Goal: Book appointment/travel/reservation

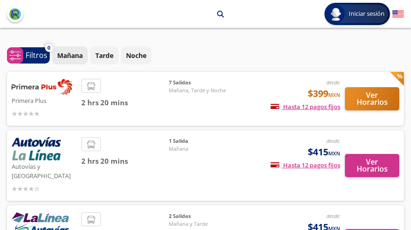
click at [78, 56] on p "Mañana" at bounding box center [70, 56] width 26 height 10
click at [174, 145] on span "Mañana" at bounding box center [201, 149] width 65 height 8
click at [36, 147] on img at bounding box center [36, 148] width 49 height 23
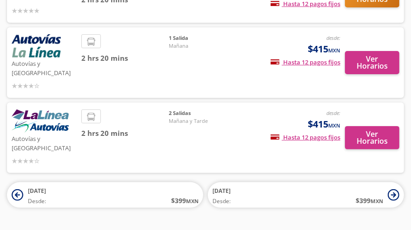
scroll to position [109, 0]
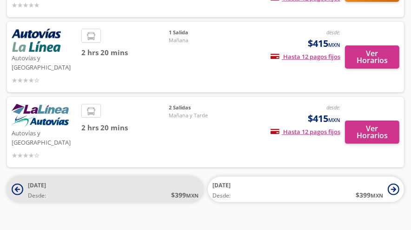
click at [36, 192] on span "Desde:" at bounding box center [37, 196] width 18 height 8
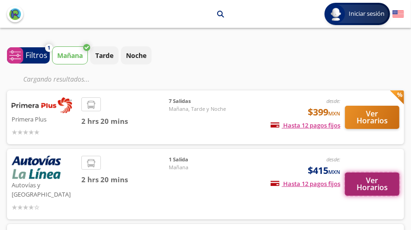
click at [373, 183] on button "Ver Horarios" at bounding box center [372, 184] width 54 height 23
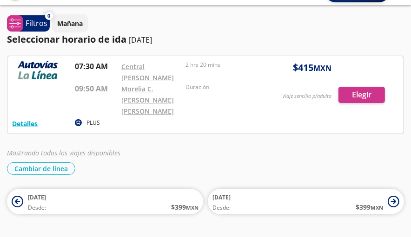
scroll to position [34, 0]
